Goal: Task Accomplishment & Management: Manage account settings

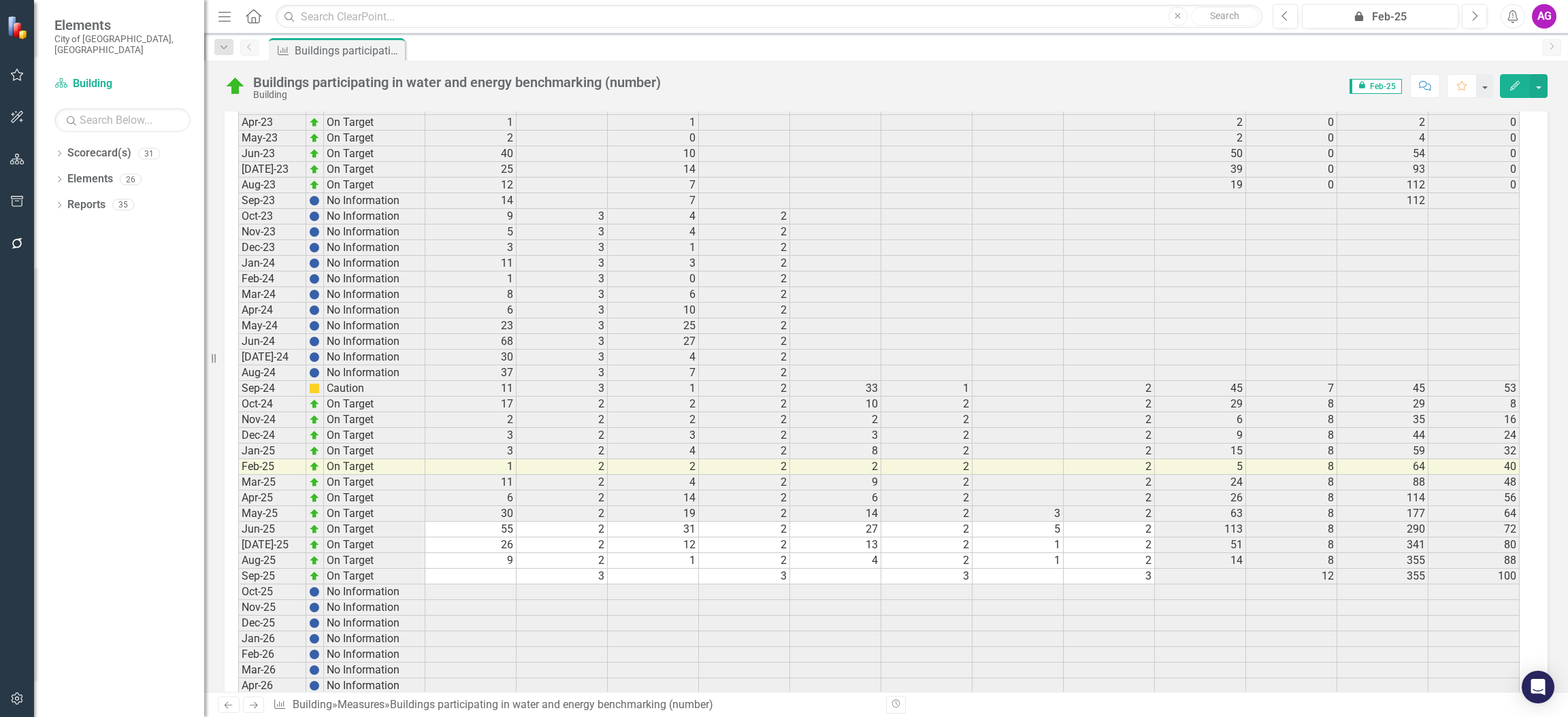
scroll to position [2276, 0]
click at [481, 578] on td at bounding box center [471, 585] width 92 height 16
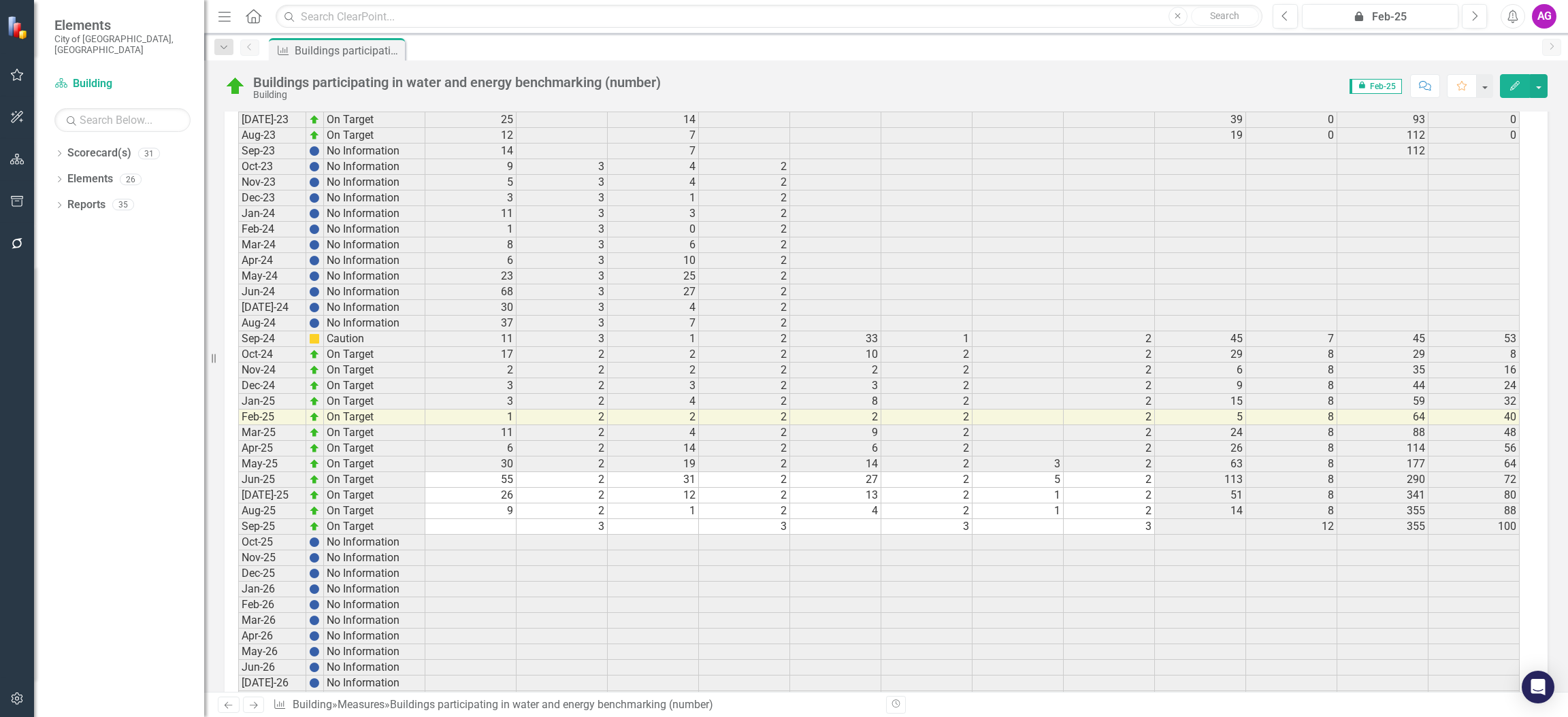
scroll to position [2374, 0]
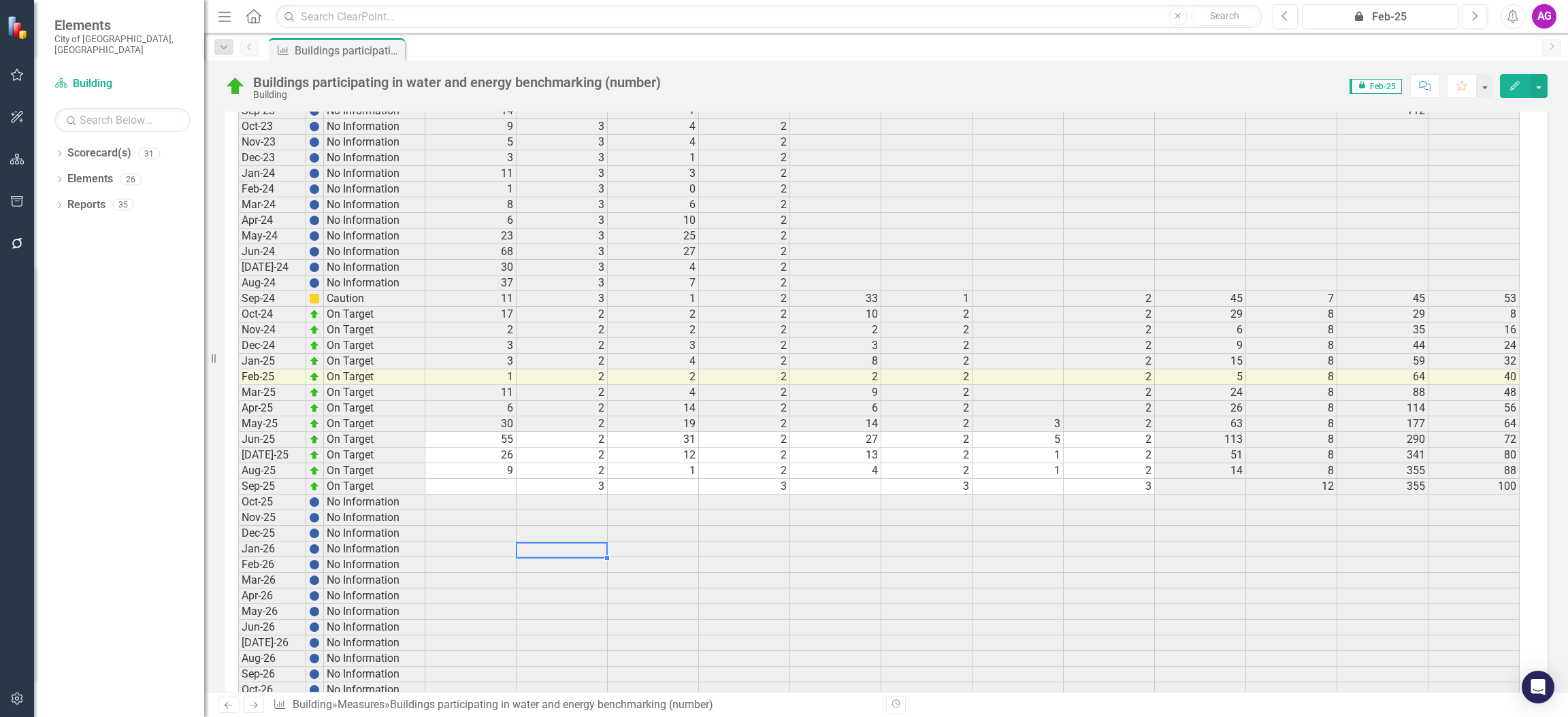
click at [526, 527] on td at bounding box center [562, 534] width 92 height 16
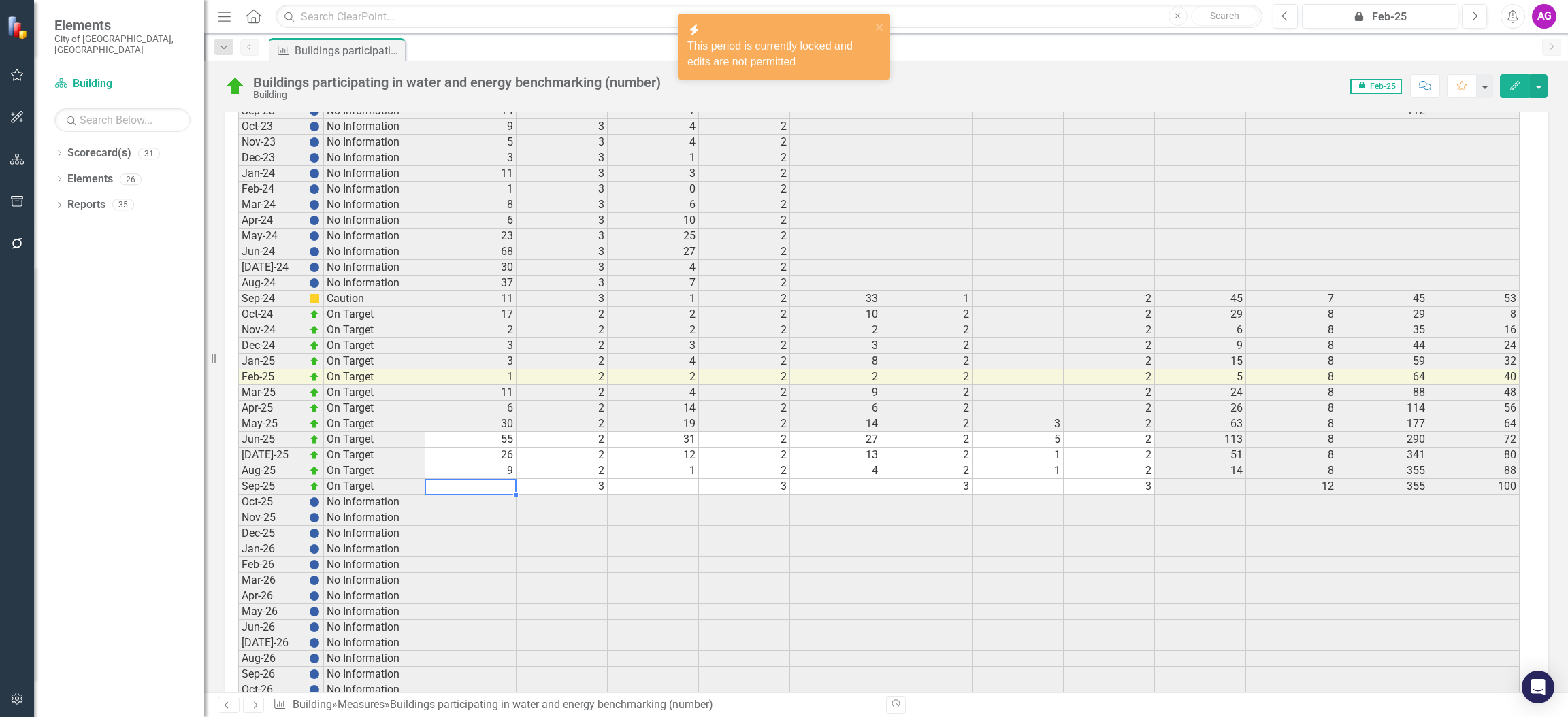
click at [473, 463] on td "9" at bounding box center [471, 471] width 92 height 16
click at [470, 479] on td at bounding box center [471, 486] width 92 height 16
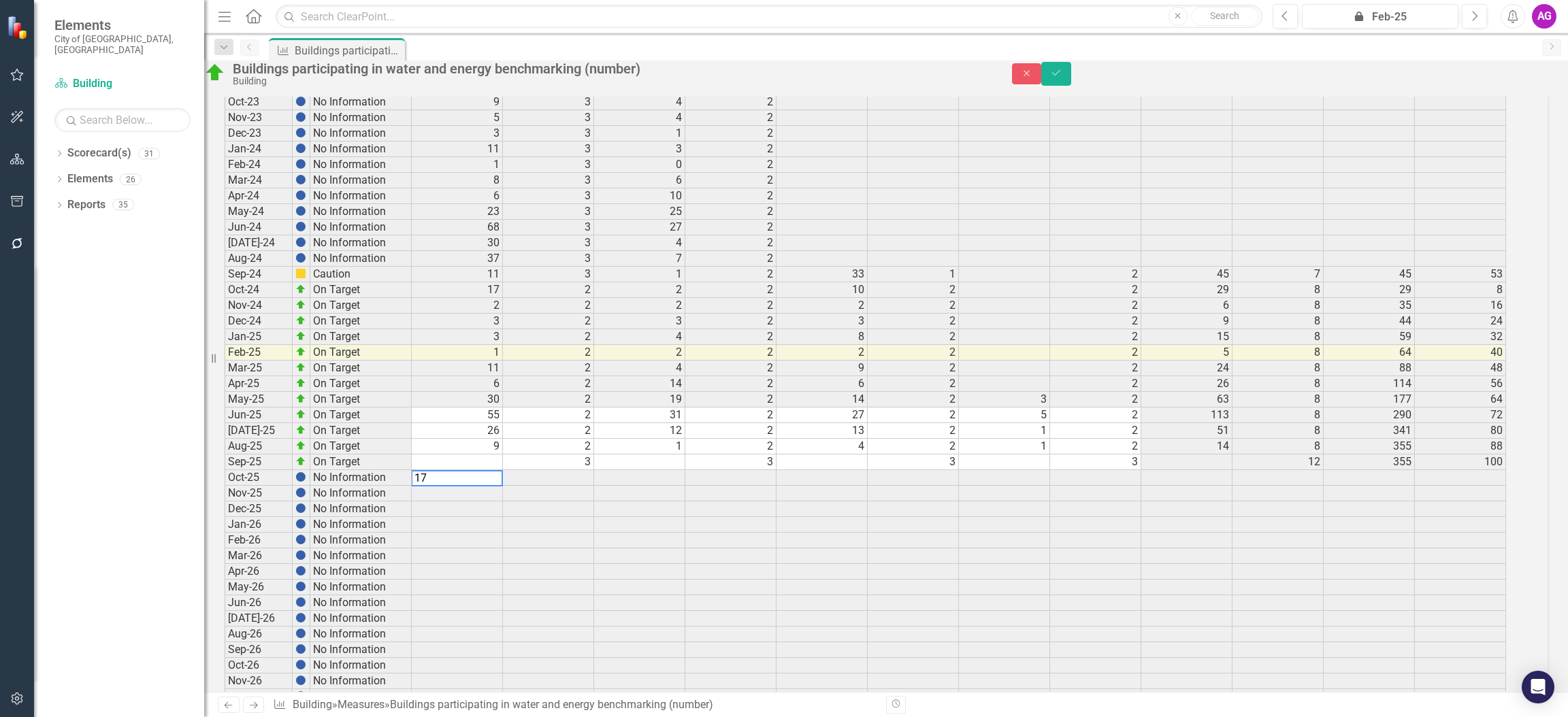
click at [642, 462] on td at bounding box center [640, 462] width 92 height 16
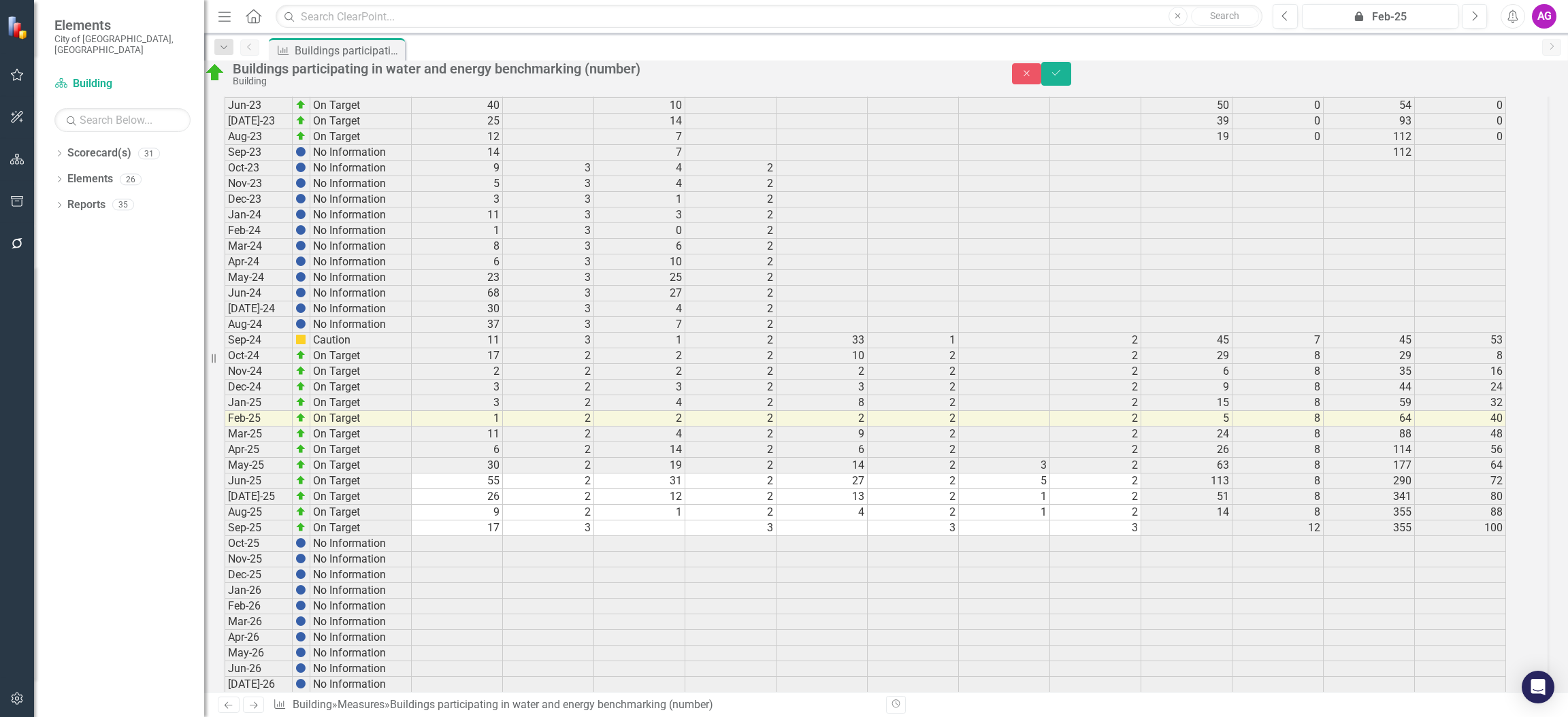
scroll to position [2321, 0]
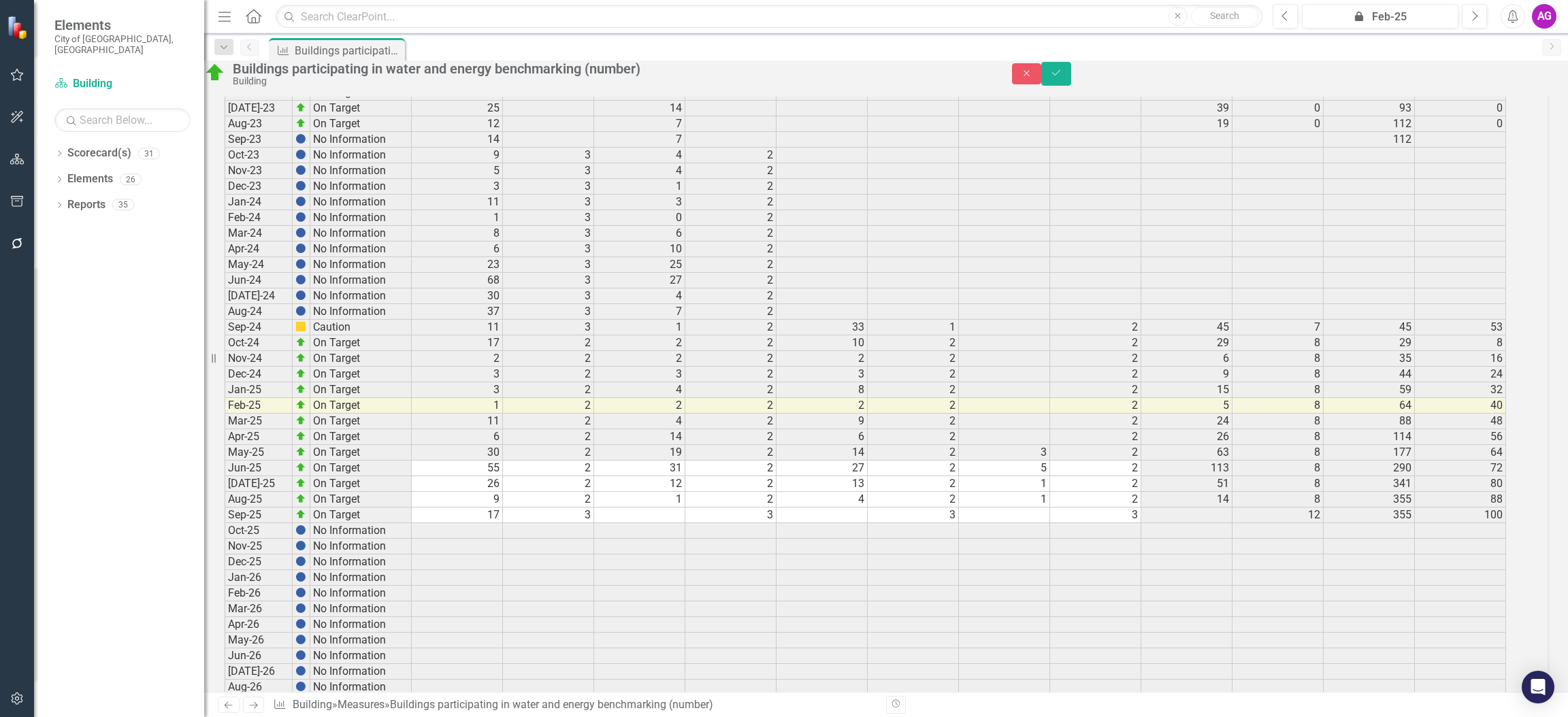
click at [671, 510] on td at bounding box center [640, 516] width 92 height 16
click at [837, 516] on td at bounding box center [822, 516] width 92 height 16
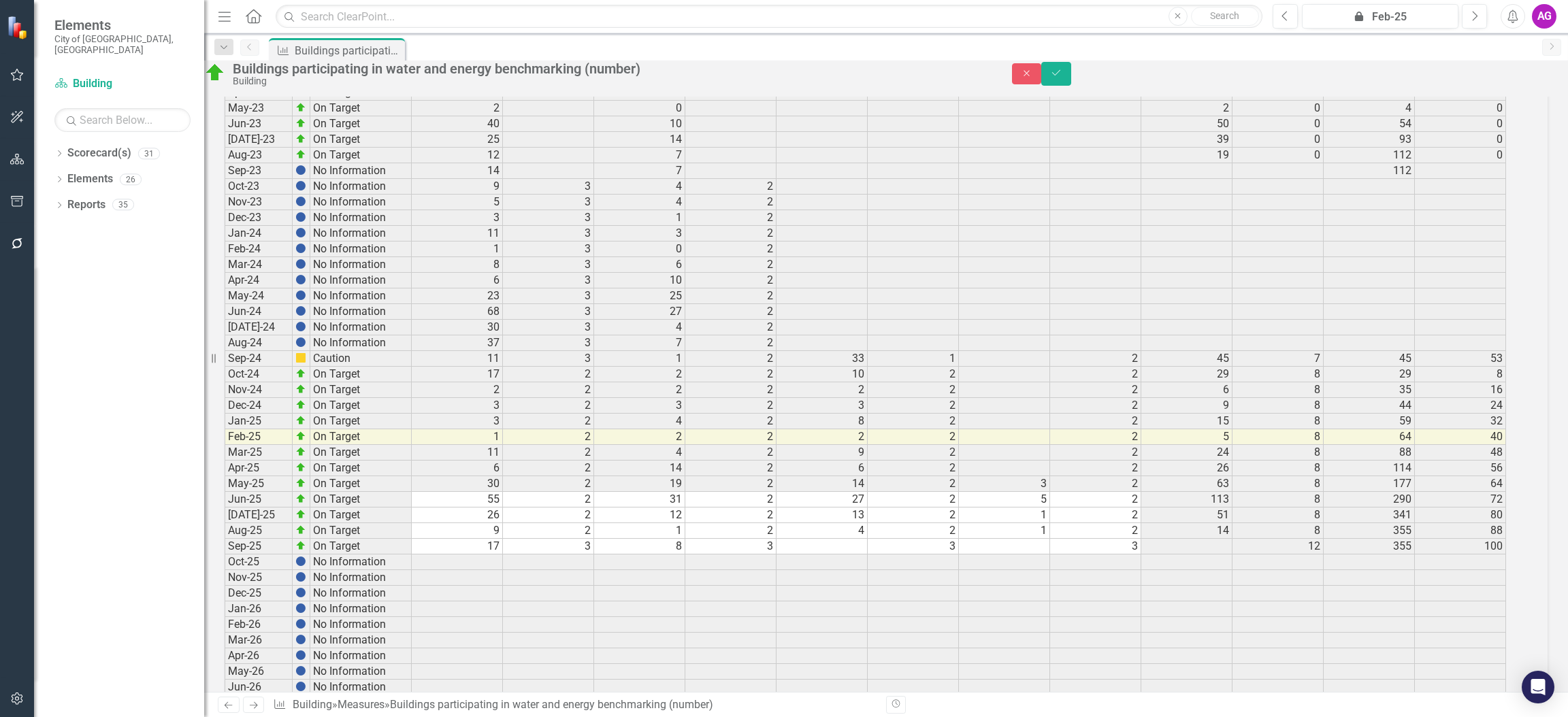
scroll to position [2259, 0]
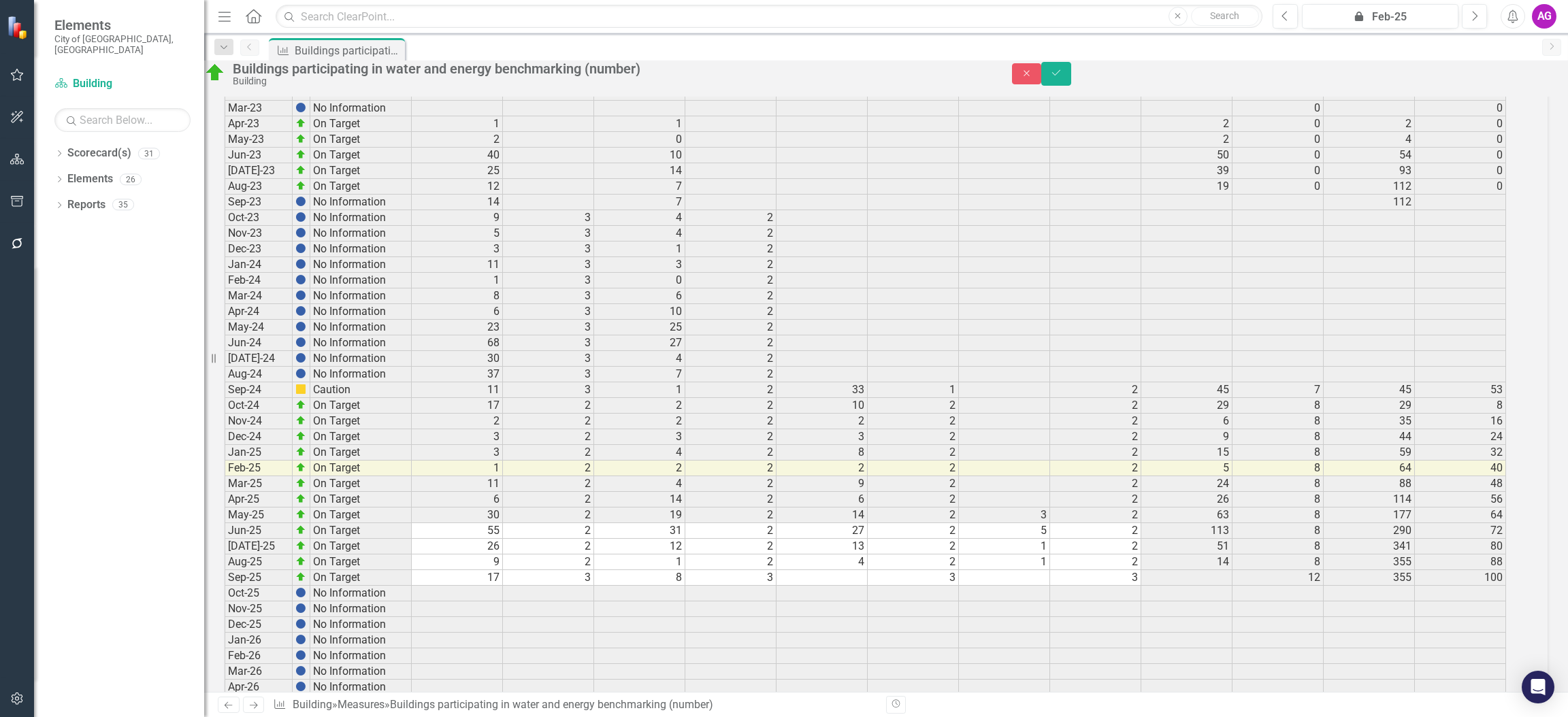
click at [850, 575] on td at bounding box center [822, 578] width 92 height 16
click at [1032, 580] on td at bounding box center [1004, 578] width 92 height 16
type textarea "26"
click at [1013, 553] on td "1" at bounding box center [1004, 547] width 92 height 16
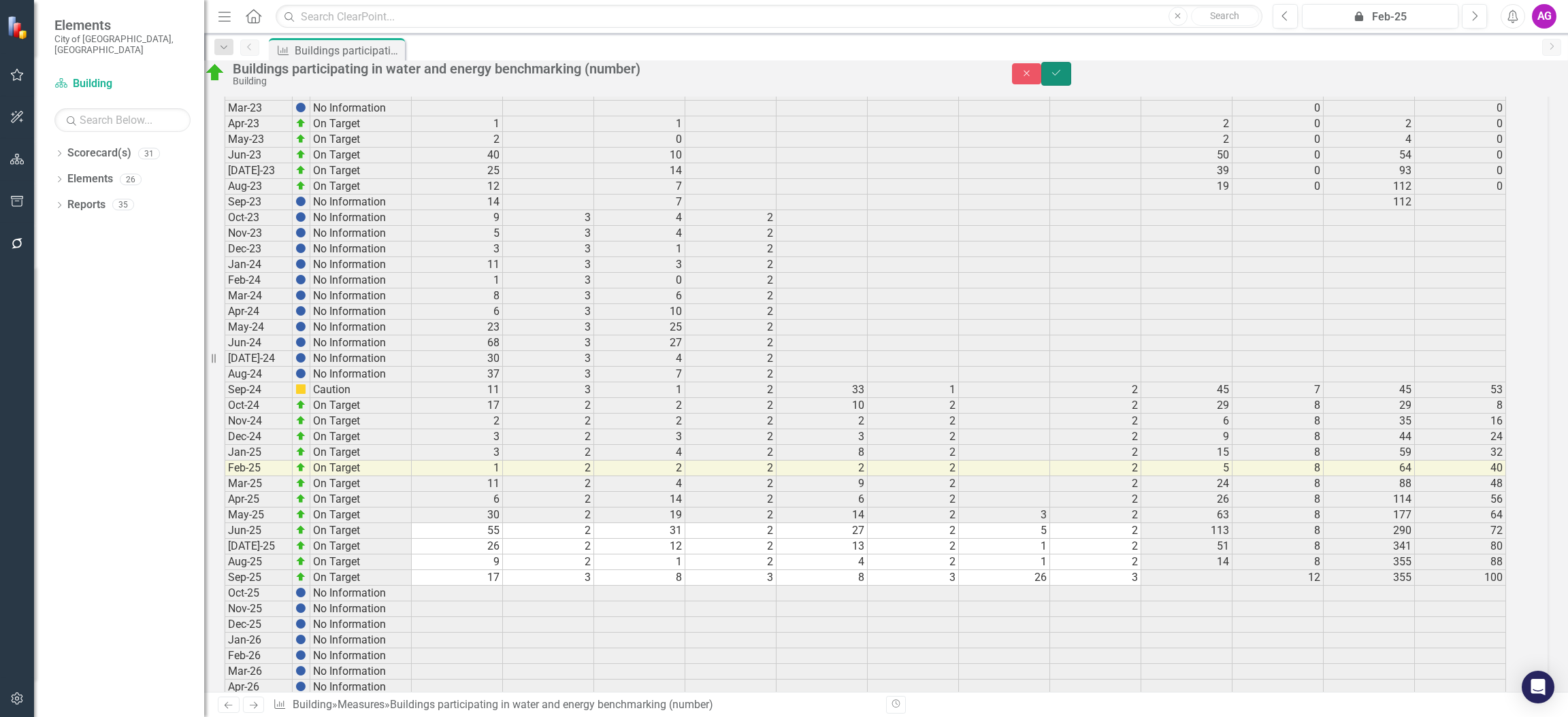
click at [1071, 72] on button "Save" at bounding box center [1055, 74] width 30 height 24
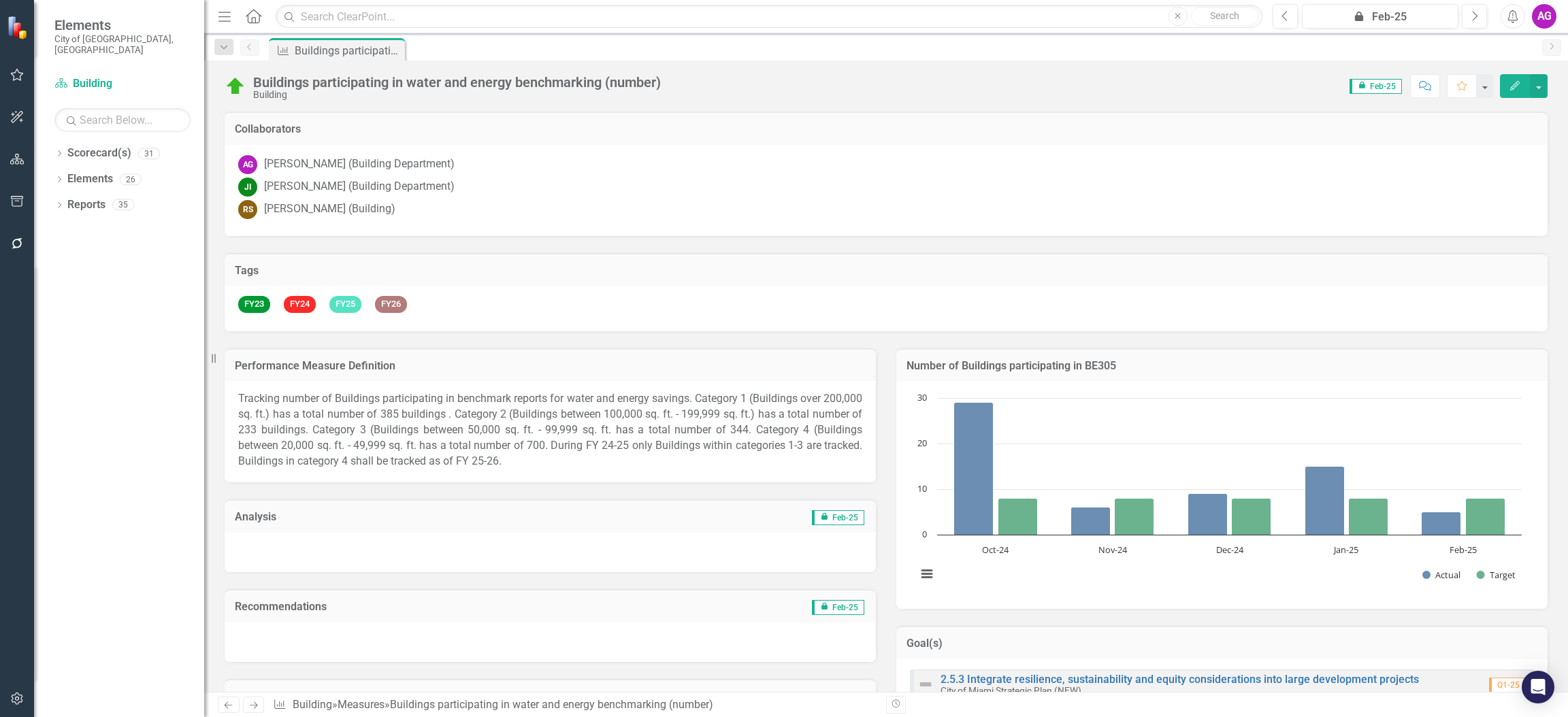
scroll to position [2367, 0]
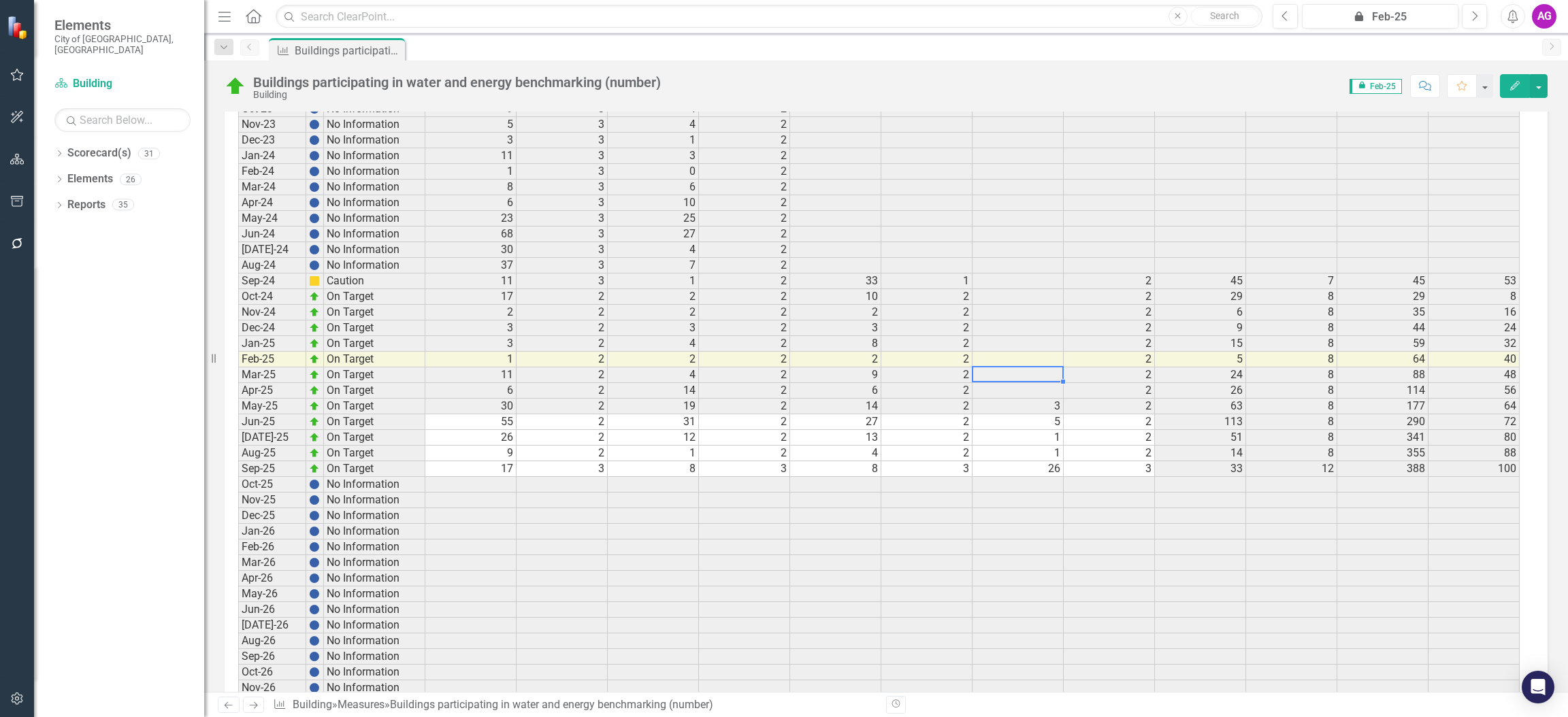
click at [1006, 367] on td at bounding box center [1018, 359] width 92 height 16
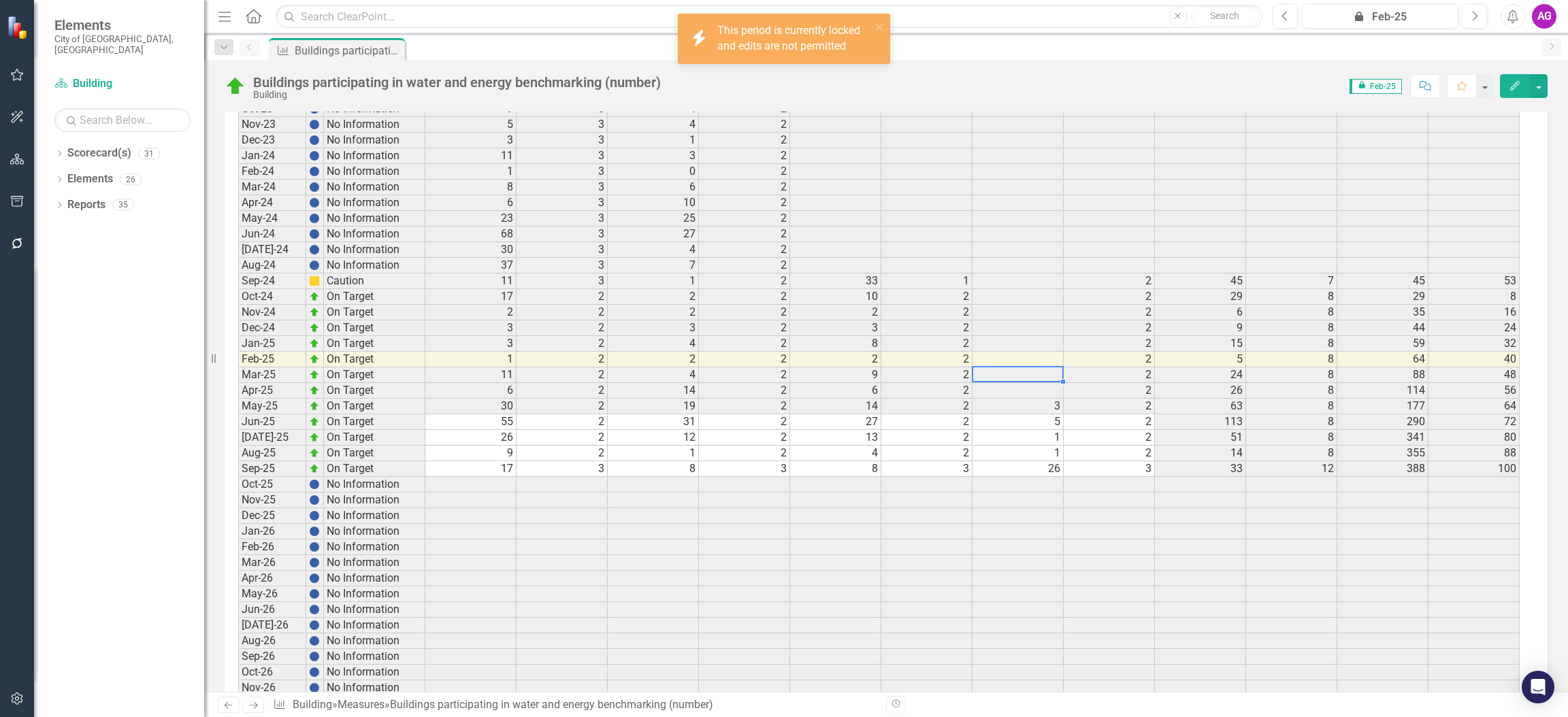
click at [929, 446] on td "2" at bounding box center [927, 438] width 92 height 16
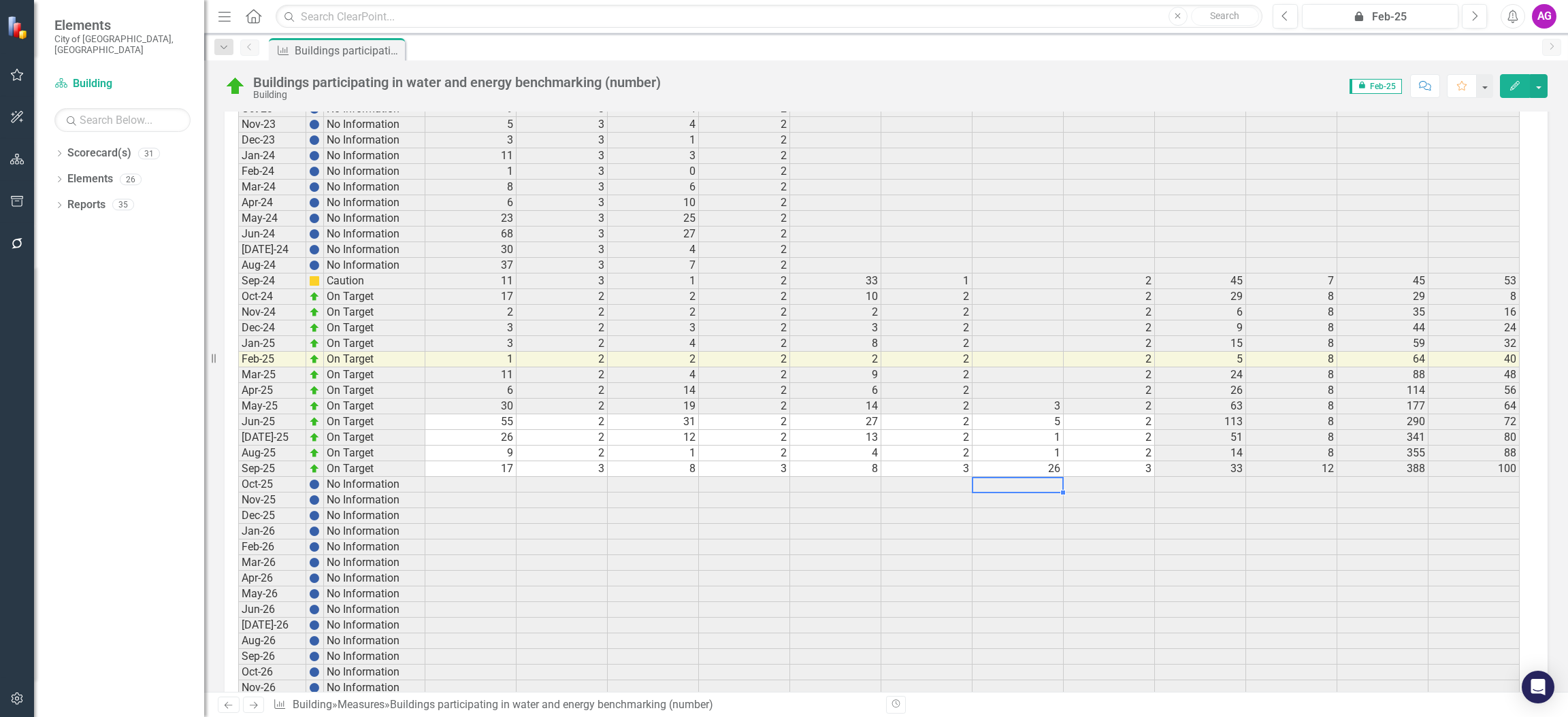
click at [1022, 475] on td "26" at bounding box center [1018, 469] width 92 height 16
click at [1133, 477] on td "3" at bounding box center [1109, 469] width 92 height 16
click at [1016, 460] on td "1" at bounding box center [1018, 453] width 92 height 16
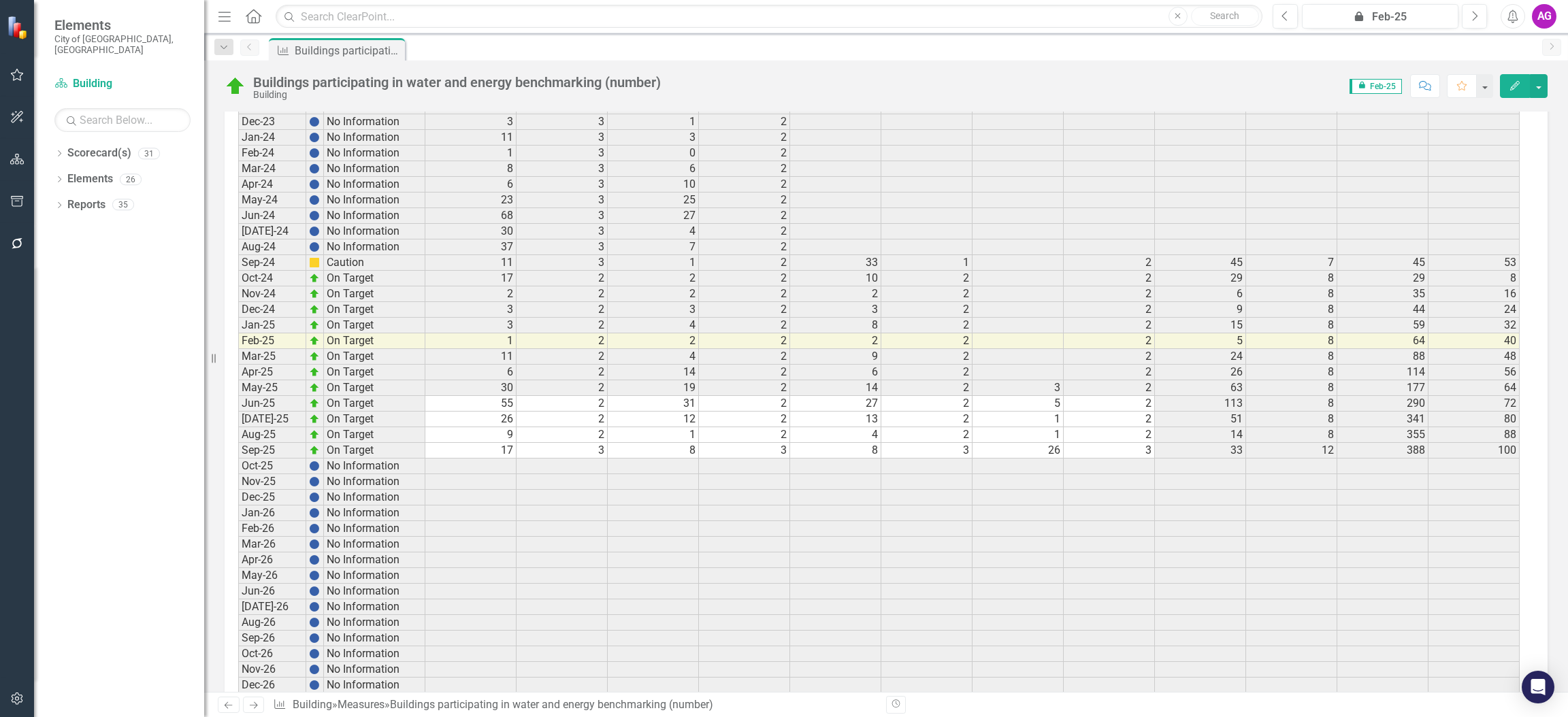
scroll to position [2380, 0]
